Goal: Information Seeking & Learning: Learn about a topic

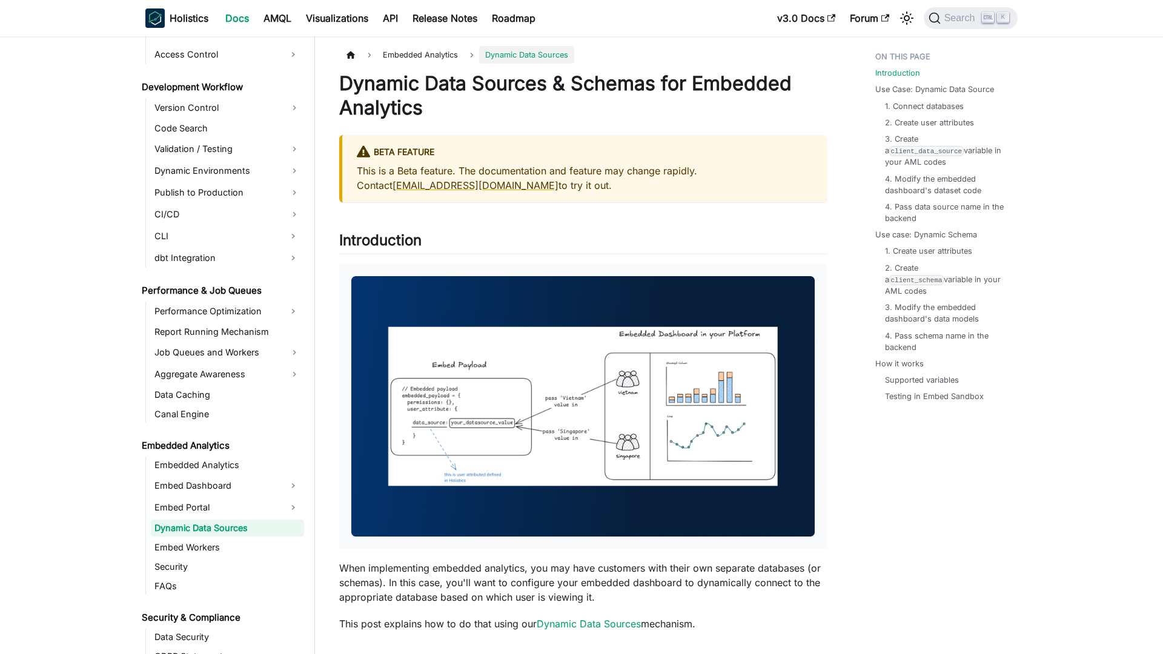
scroll to position [890, 0]
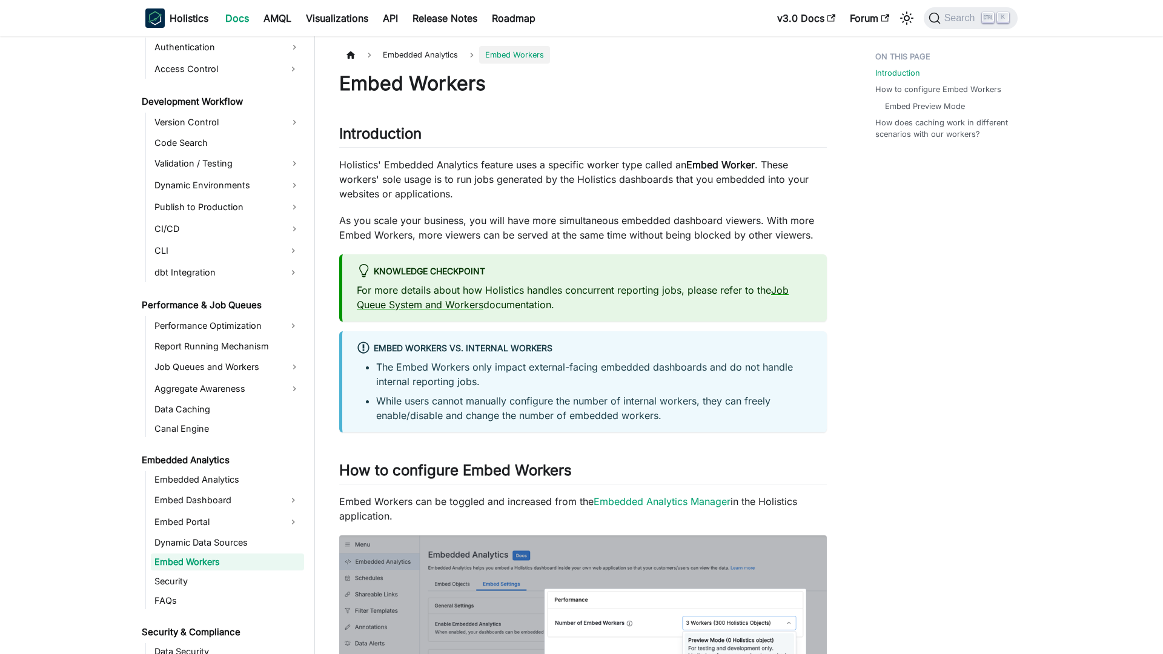
scroll to position [909, 0]
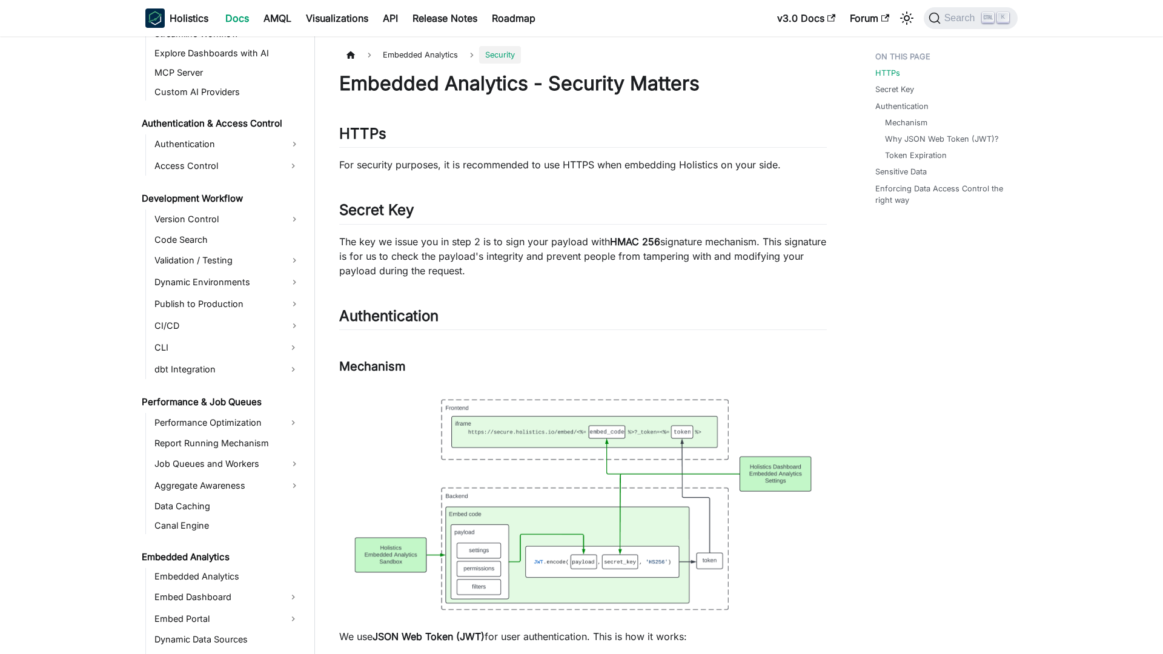
scroll to position [928, 0]
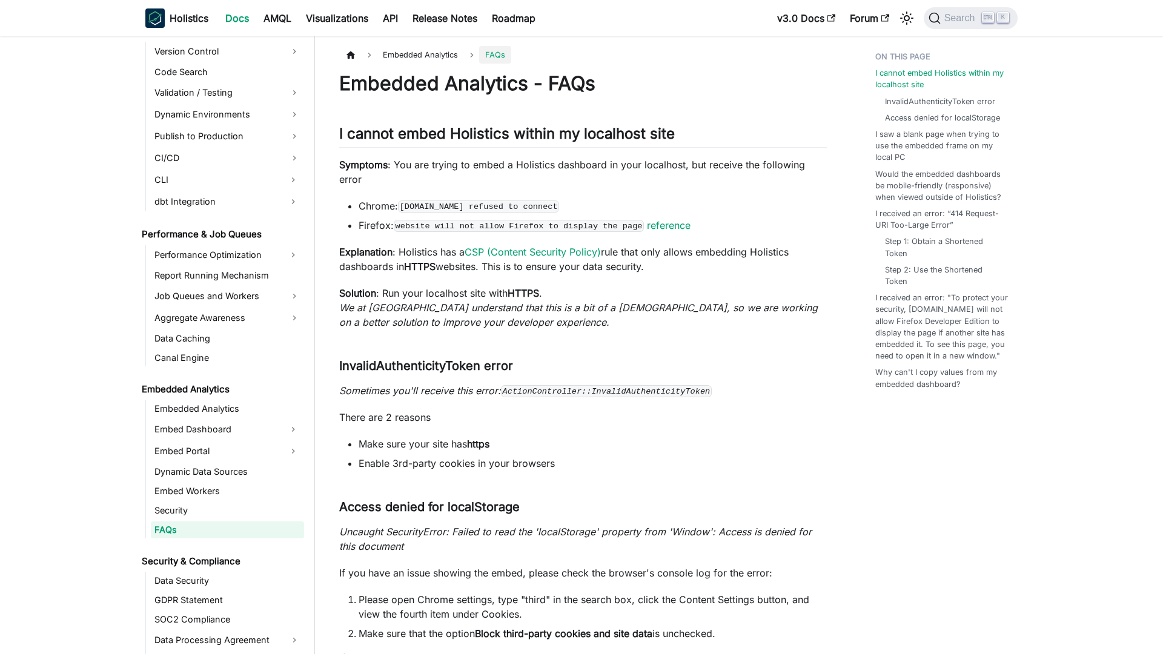
scroll to position [948, 0]
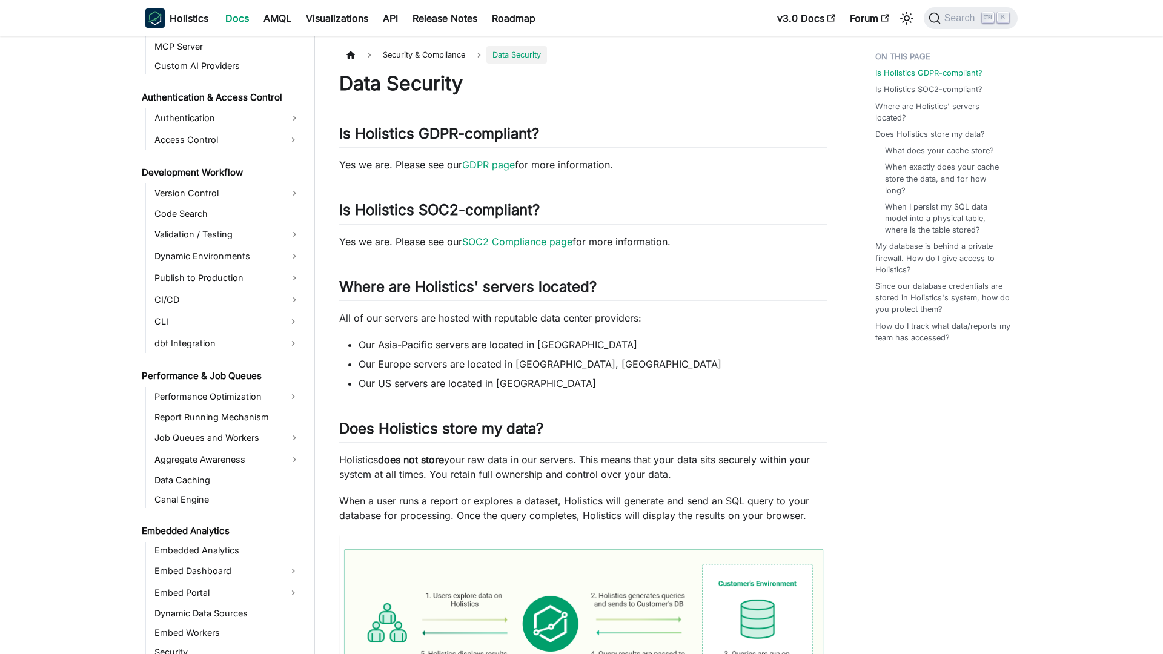
scroll to position [999, 0]
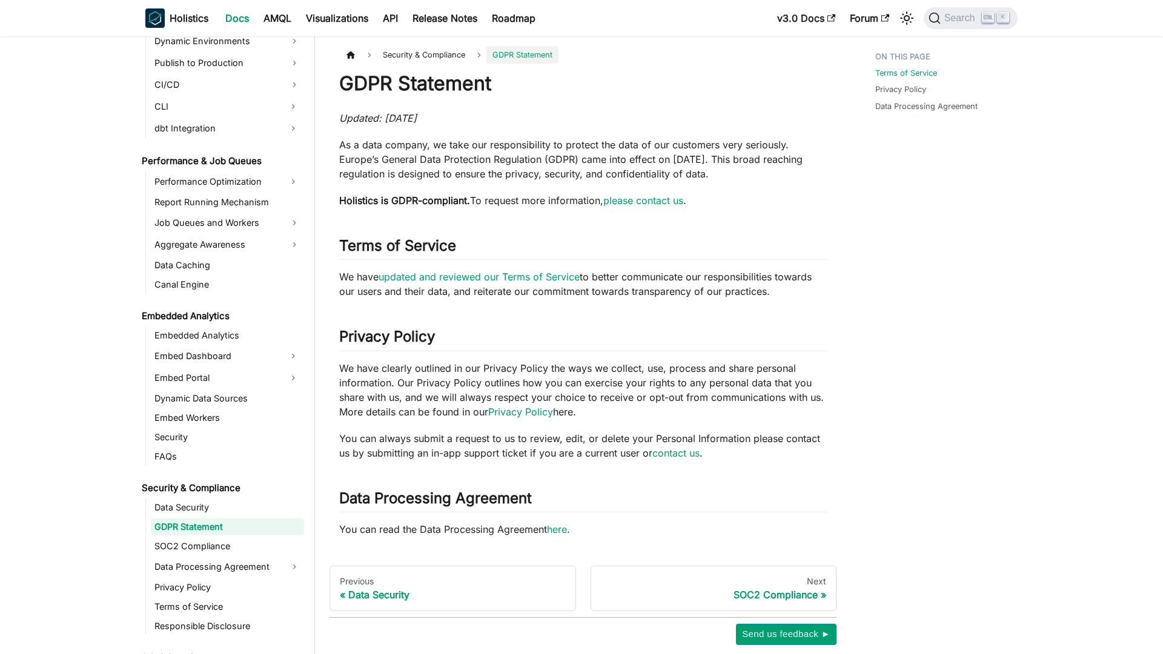
scroll to position [1018, 0]
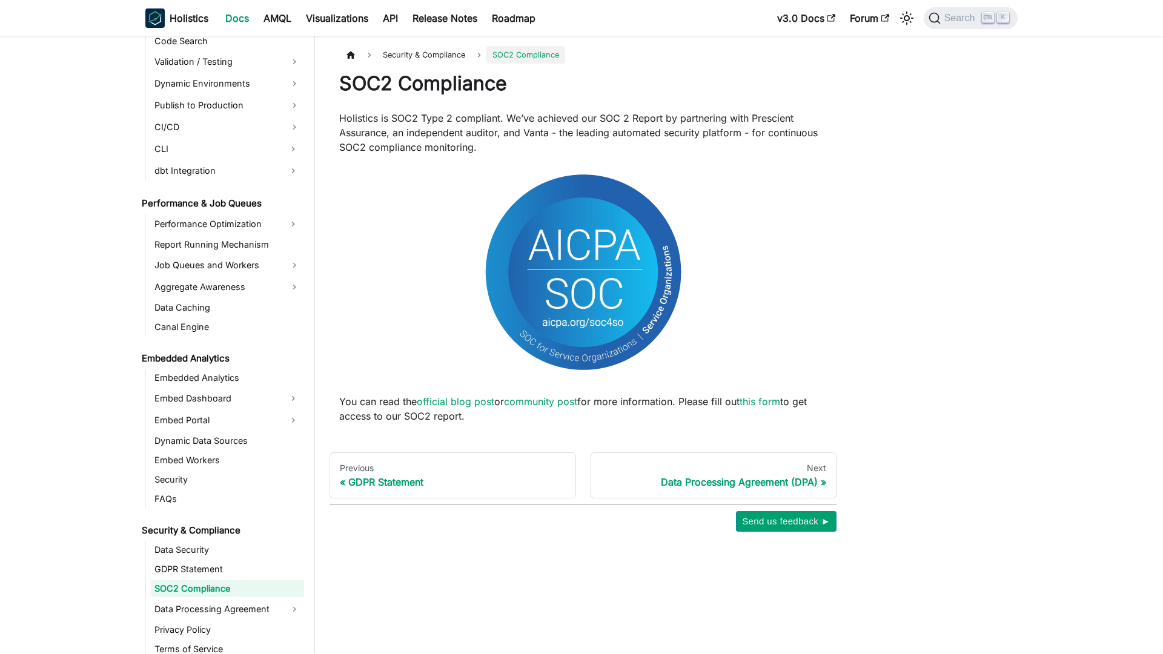
scroll to position [1037, 0]
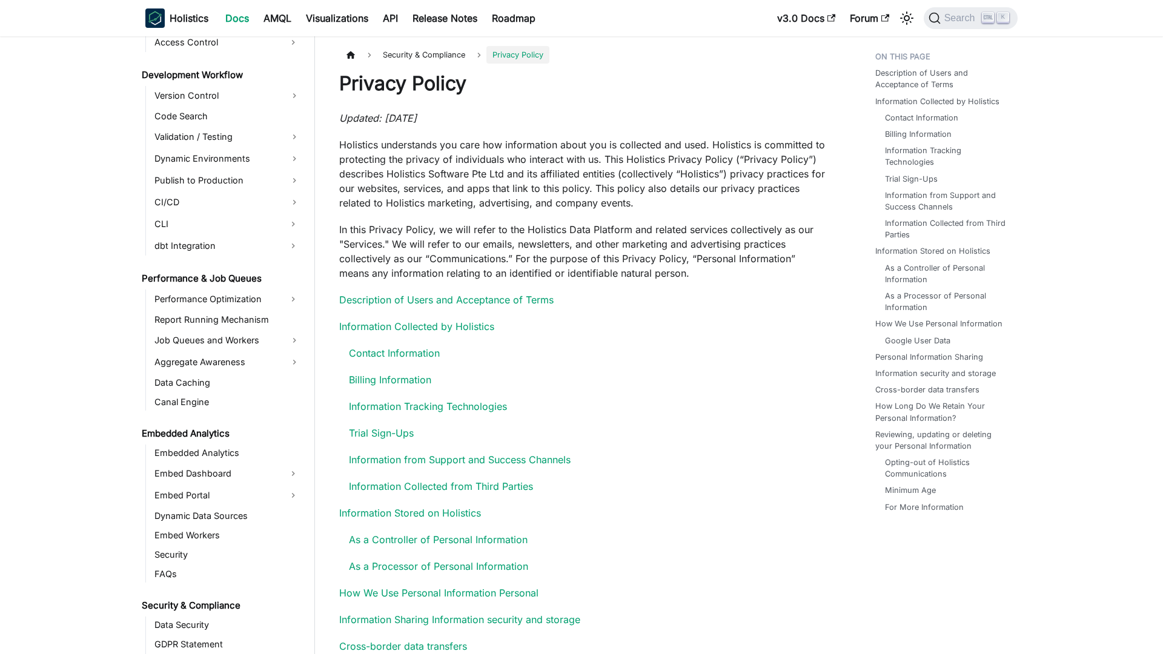
scroll to position [1079, 0]
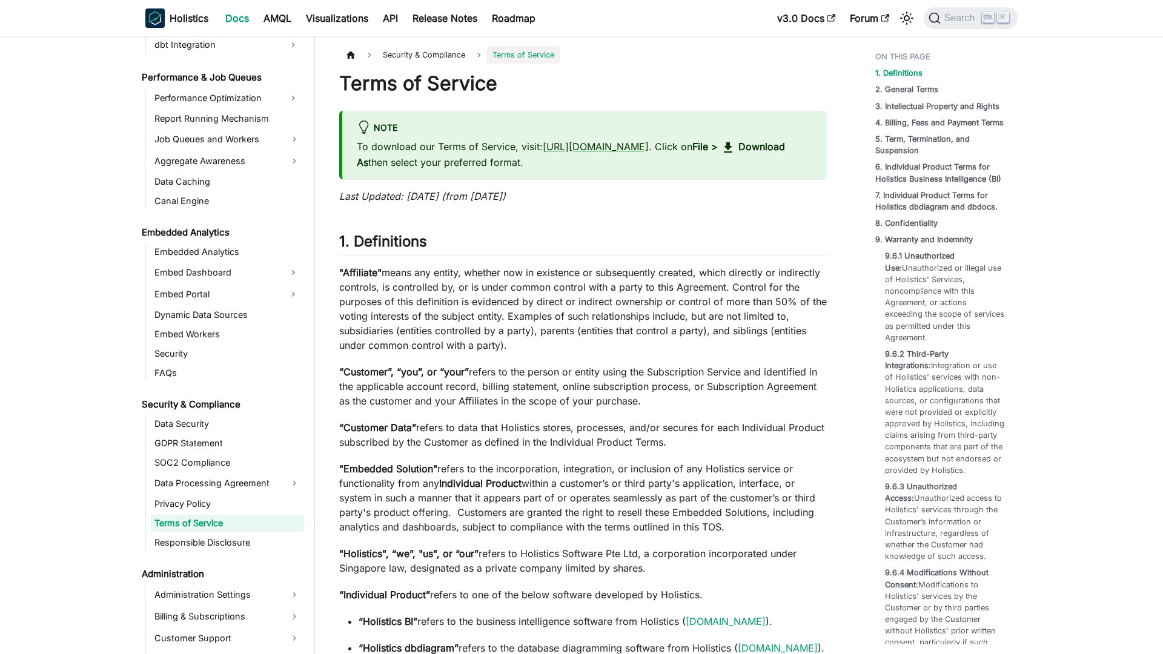
scroll to position [1098, 0]
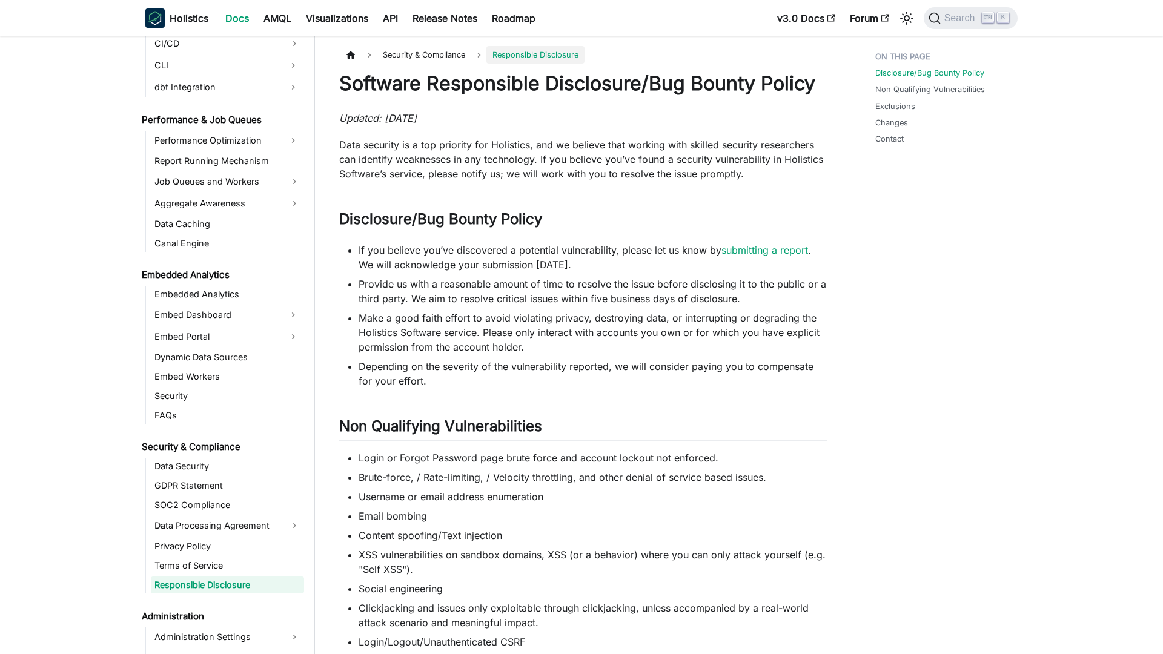
scroll to position [1117, 0]
